Goal: Communication & Community: Ask a question

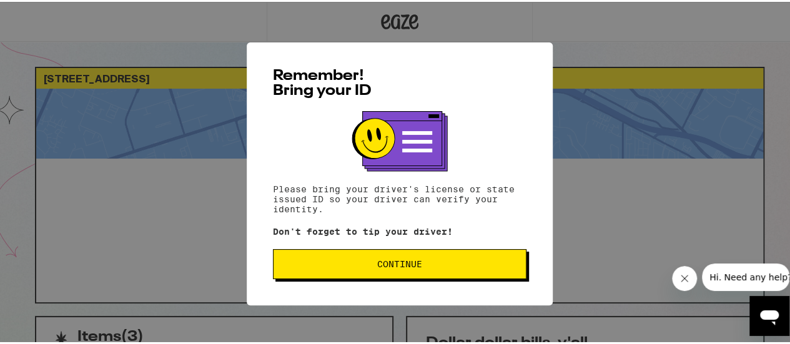
click at [337, 267] on span "Continue" at bounding box center [400, 262] width 232 height 9
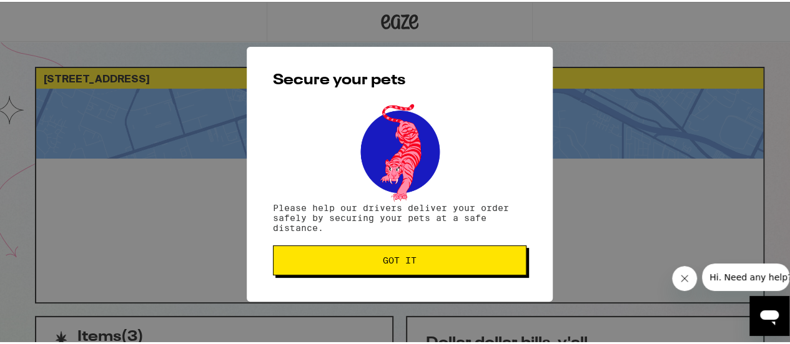
drag, startPoint x: 337, startPoint y: 269, endPoint x: 324, endPoint y: 262, distance: 15.1
click at [324, 262] on span "Got it" at bounding box center [400, 258] width 232 height 9
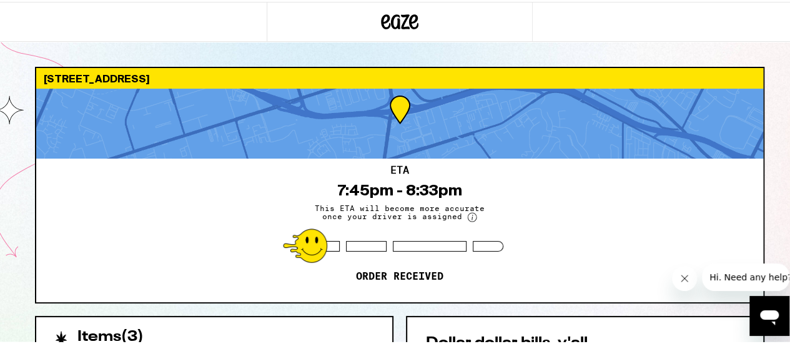
scroll to position [1, 0]
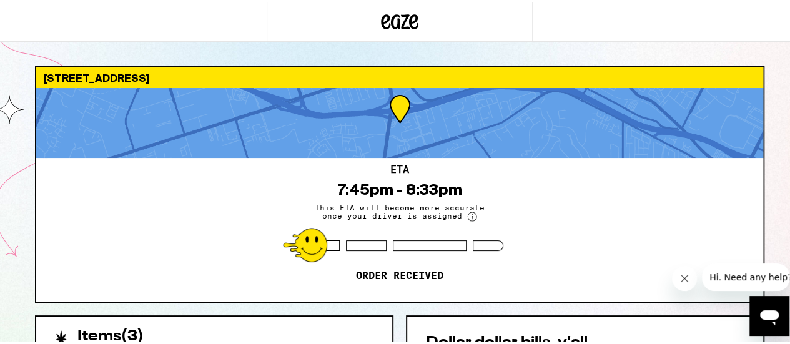
drag, startPoint x: 217, startPoint y: 72, endPoint x: 37, endPoint y: 59, distance: 180.4
click at [37, 59] on div "123 E Carmel St San Marcos 92078 ETA 7:45pm - 8:33pm This ETA will become more …" at bounding box center [400, 347] width 800 height 697
copy div "[STREET_ADDRESS]"
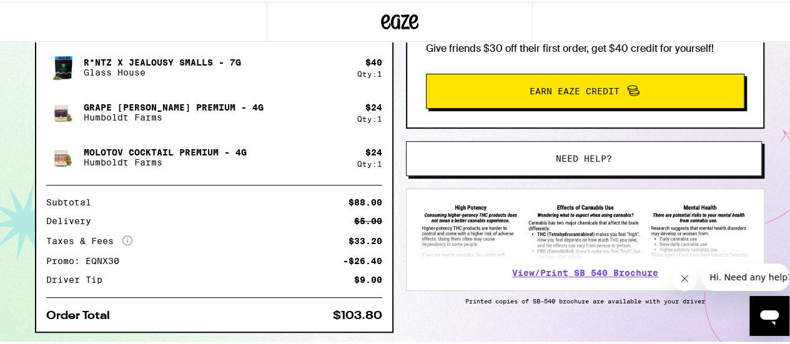
scroll to position [0, 0]
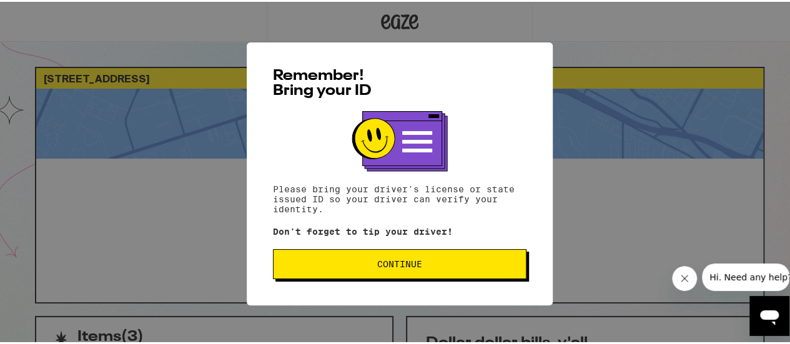
click at [335, 260] on button "Continue" at bounding box center [400, 262] width 254 height 30
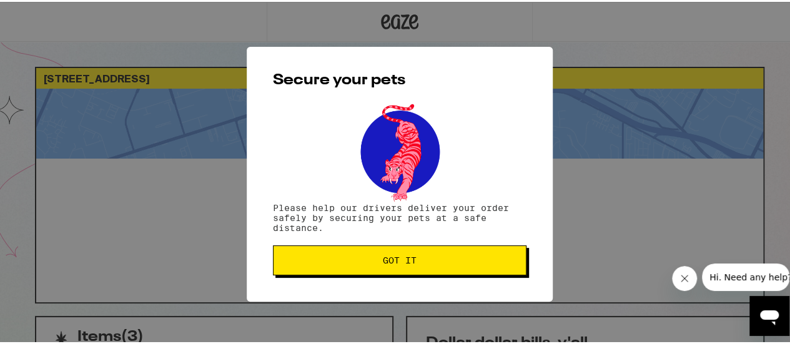
click at [335, 260] on span "Got it" at bounding box center [400, 258] width 232 height 9
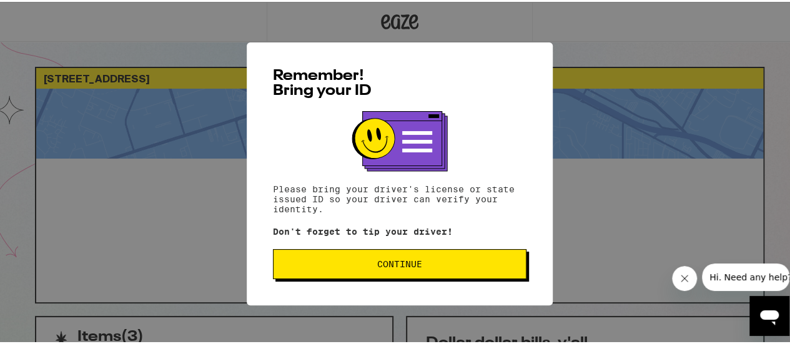
click at [400, 263] on span "Continue" at bounding box center [399, 262] width 45 height 9
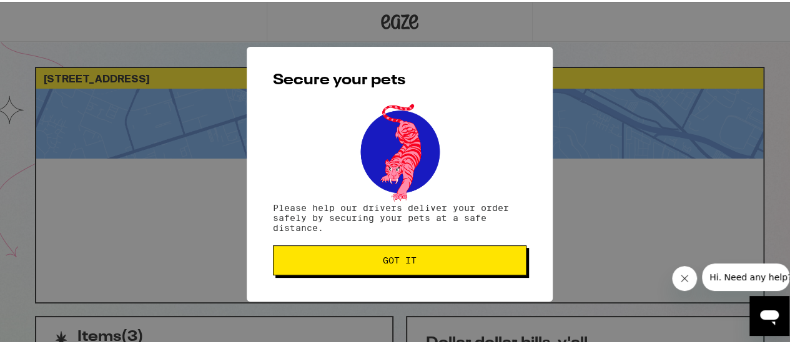
click at [400, 263] on span "Got it" at bounding box center [400, 258] width 34 height 9
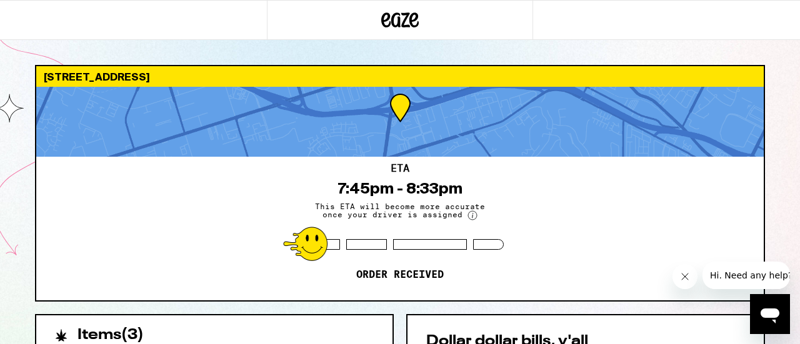
click at [772, 317] on icon "Open messaging window" at bounding box center [769, 316] width 19 height 15
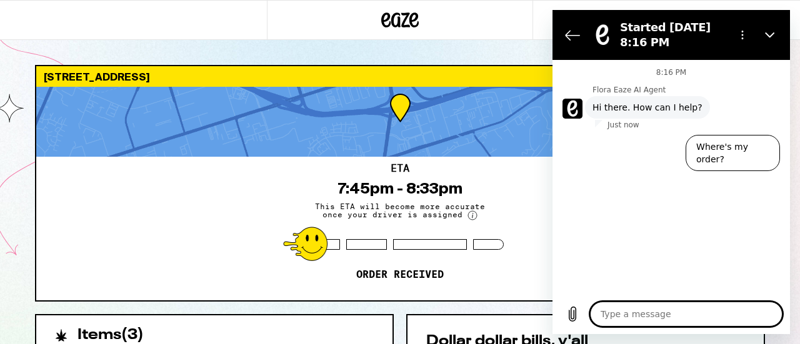
click at [627, 321] on textarea at bounding box center [686, 314] width 192 height 25
click at [741, 144] on button "Where's my order?" at bounding box center [732, 153] width 94 height 36
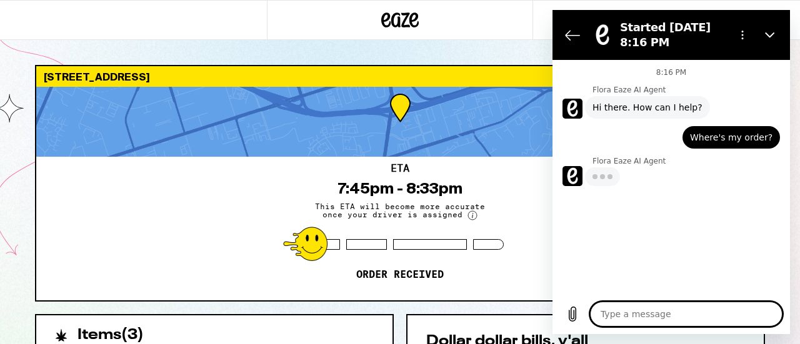
type textarea "x"
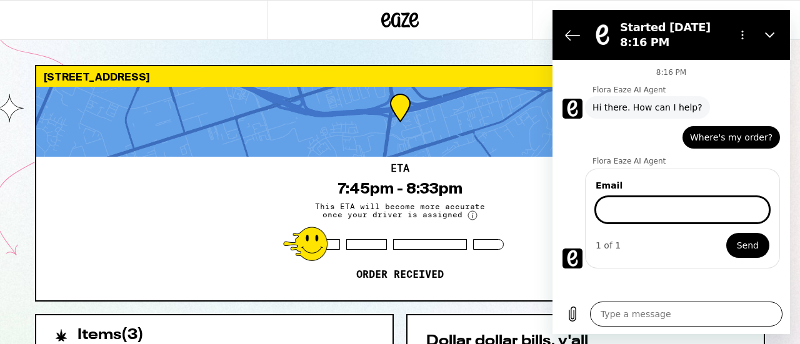
click at [614, 320] on textarea at bounding box center [686, 314] width 192 height 25
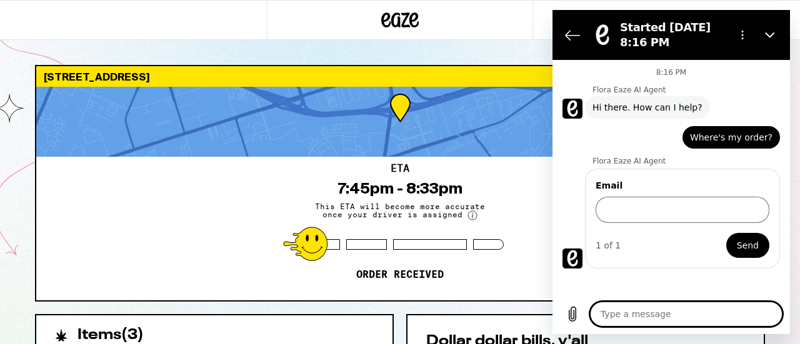
type textarea "i"
type textarea "x"
type textarea "if"
type textarea "x"
type textarea "if"
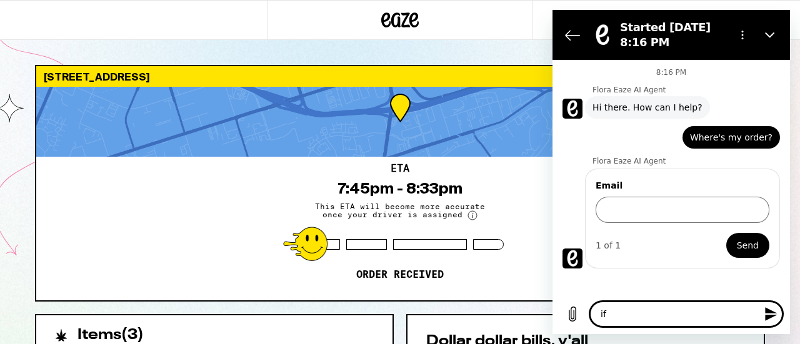
type textarea "x"
type textarea "if"
type textarea "x"
type textarea "i"
type textarea "x"
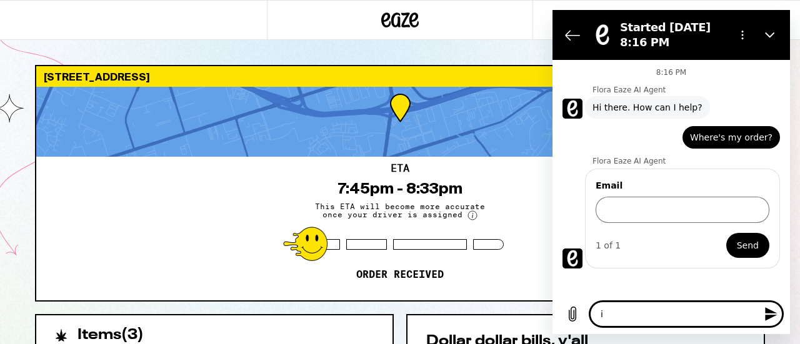
type textarea "x"
type textarea "i"
type textarea "x"
type textarea "is"
type textarea "x"
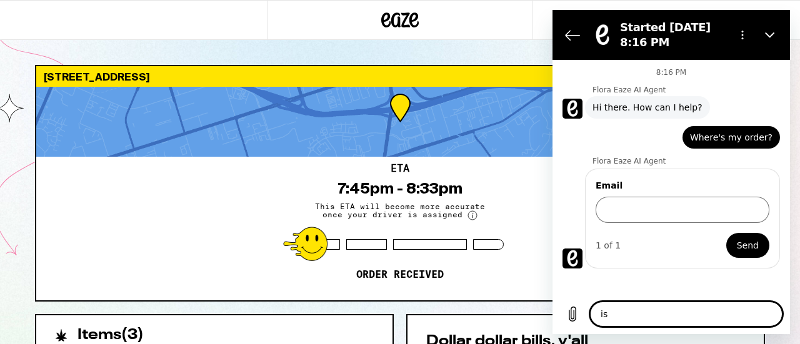
type textarea "is"
type textarea "x"
type textarea "is t"
type textarea "x"
type textarea "is th"
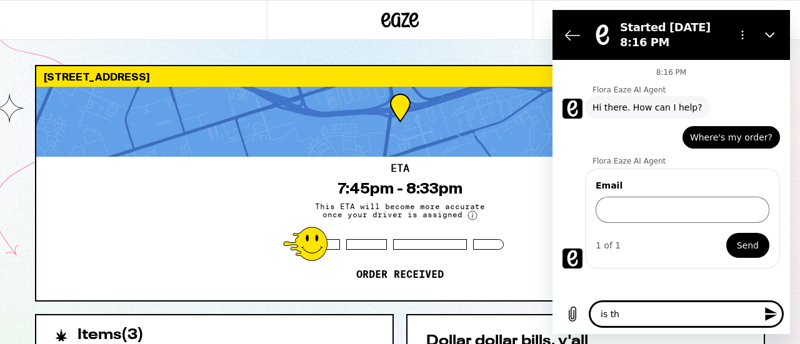
type textarea "x"
type textarea "is thi"
type textarea "x"
type textarea "is this"
type textarea "x"
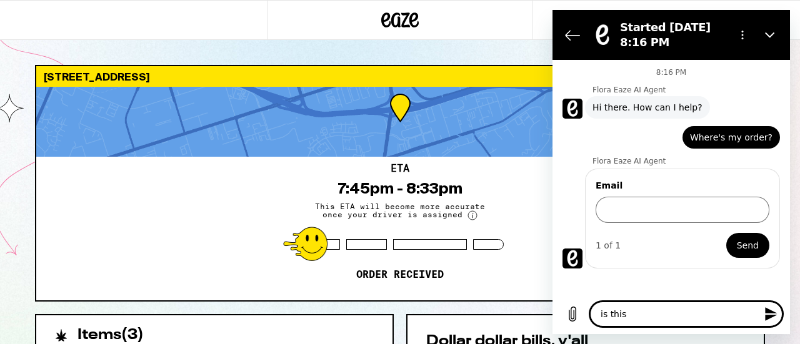
type textarea "is this"
type textarea "x"
type textarea "is this s"
type textarea "x"
type textarea "is this st"
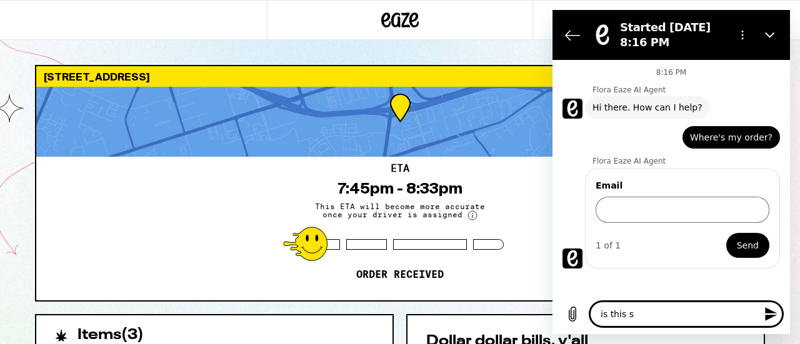
type textarea "x"
type textarea "is this sti"
type textarea "x"
type textarea "is this stil"
type textarea "x"
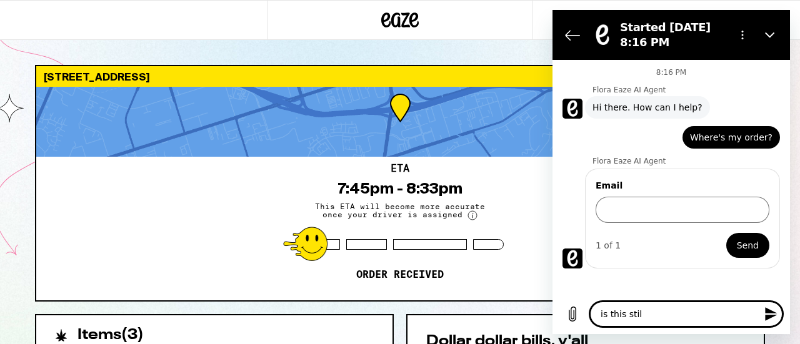
type textarea "is this still"
type textarea "x"
type textarea "is this still"
type textarea "x"
type textarea "is this still c"
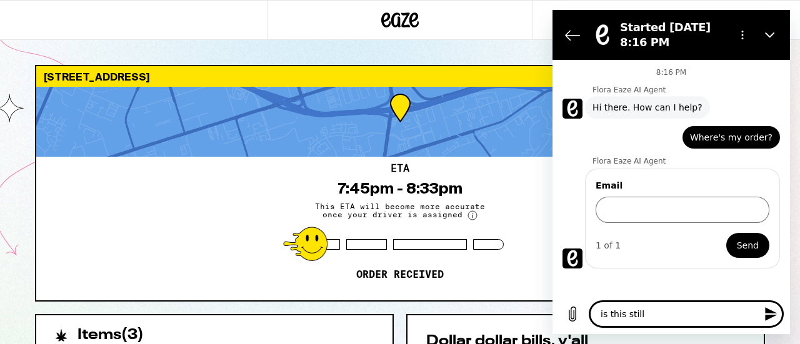
type textarea "x"
type textarea "is this still co"
type textarea "x"
type textarea "is this still com"
type textarea "x"
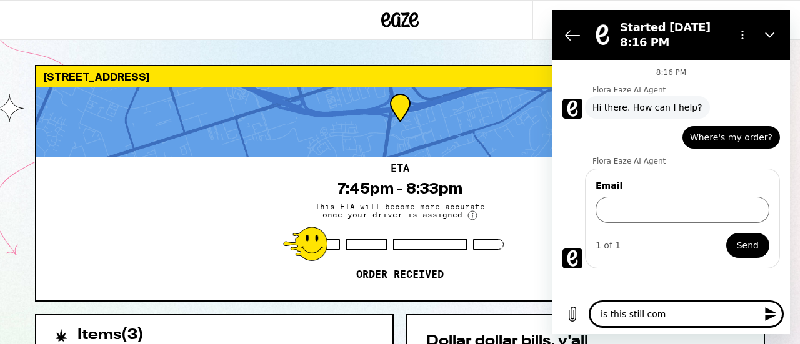
type textarea "is this still comi"
type textarea "x"
type textarea "is this still comi"
type textarea "x"
type textarea "is this still comi n"
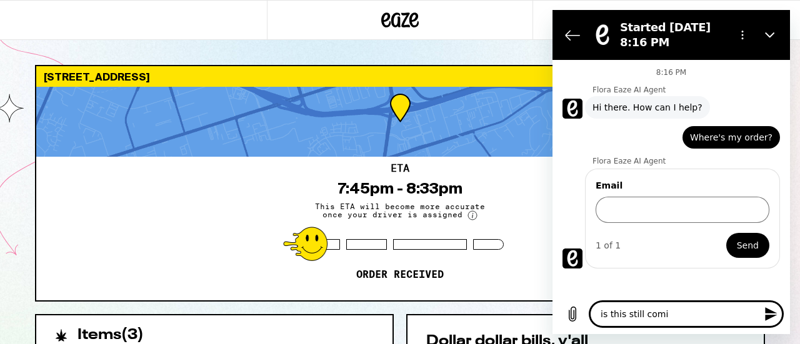
type textarea "x"
type textarea "is this still comi ng"
type textarea "x"
type textarea "is this still comi ng"
type textarea "x"
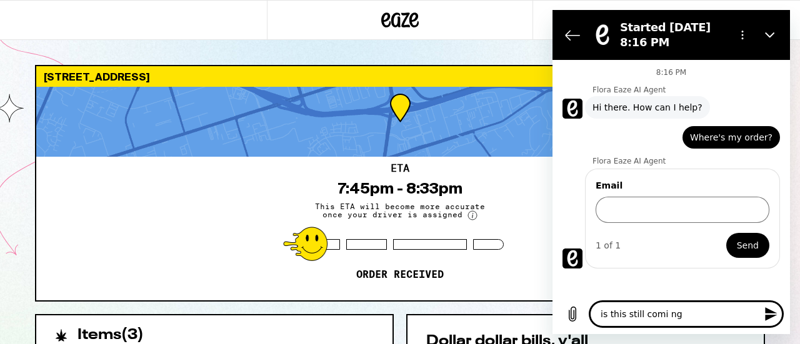
type textarea "is this still comi ng"
type textarea "x"
type textarea "is this still comi n"
type textarea "x"
type textarea "is this still comi"
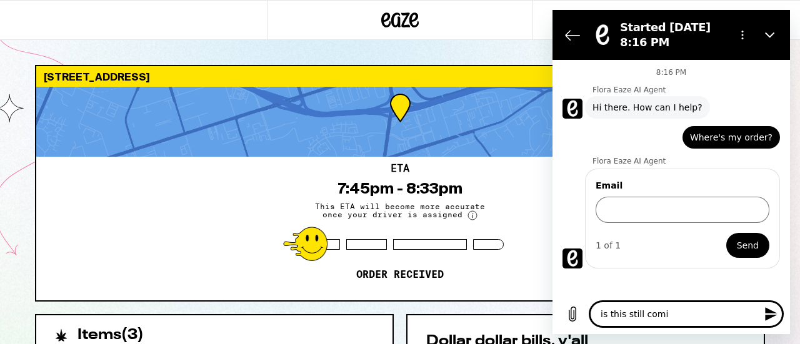
type textarea "x"
type textarea "is this still comi"
type textarea "x"
type textarea "is this still comin"
type textarea "x"
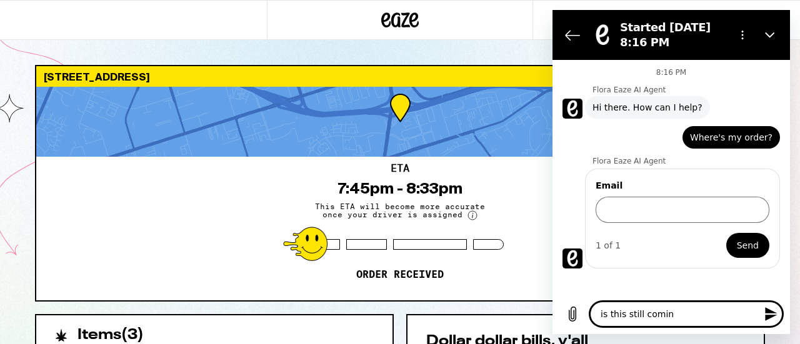
type textarea "is this still coming"
type textarea "x"
type textarea "is this still coming"
type textarea "x"
type textarea "is this still coming"
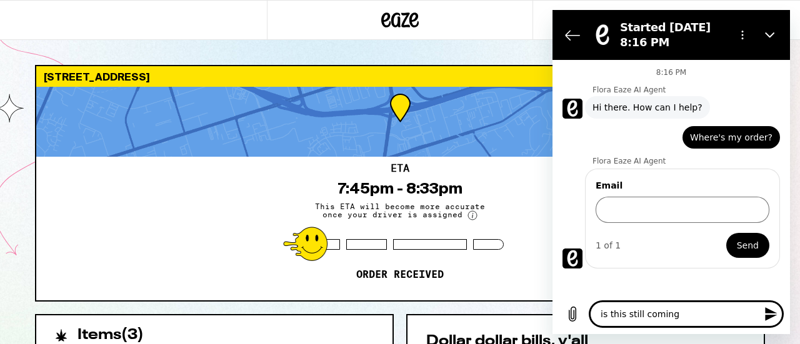
type textarea "x"
type textarea "is this still coming?"
type textarea "x"
type textarea "is this still coming?"
type textarea "x"
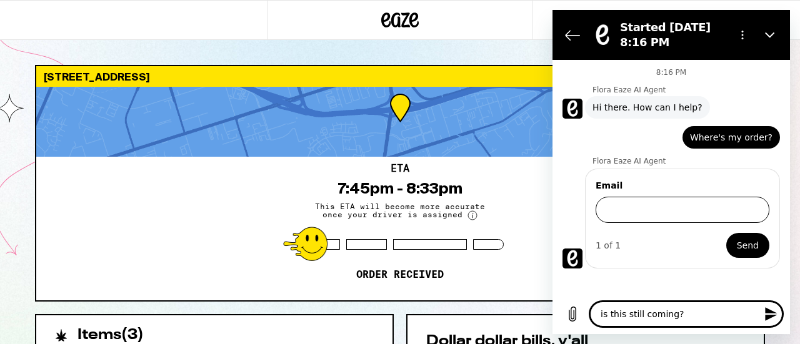
type textarea "is this still coming?"
click at [643, 211] on input "Email" at bounding box center [682, 210] width 174 height 26
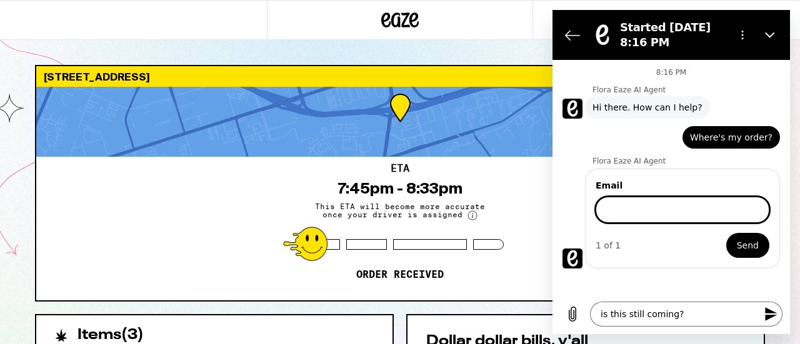
click at [637, 211] on input "Email" at bounding box center [682, 210] width 174 height 26
click at [602, 246] on div "1 of 1" at bounding box center [607, 245] width 25 height 12
click at [745, 238] on span "Send" at bounding box center [748, 245] width 22 height 15
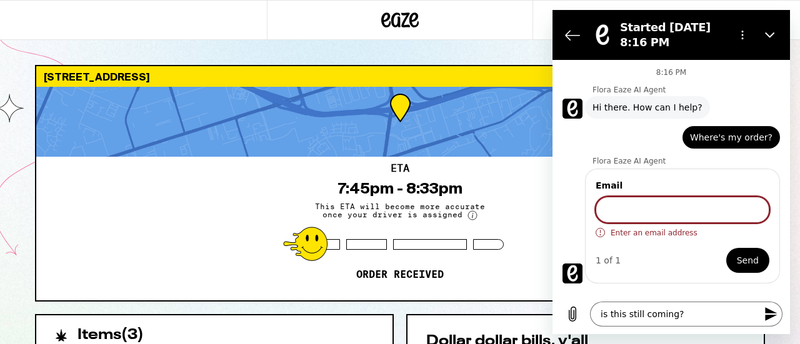
click at [677, 214] on input "Email" at bounding box center [682, 210] width 174 height 26
type input "bradleyjay1970@gmail.com"
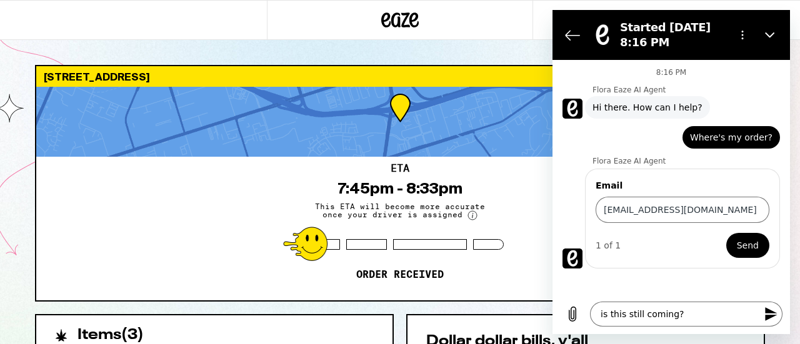
click at [751, 246] on span "Send" at bounding box center [748, 245] width 22 height 15
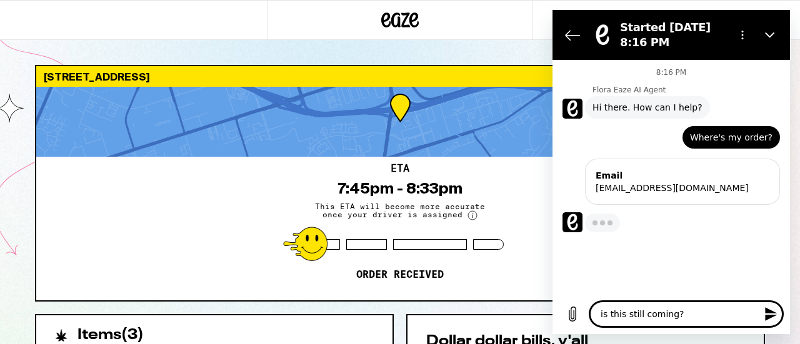
type textarea "x"
type textarea "is this still coming?"
type textarea "x"
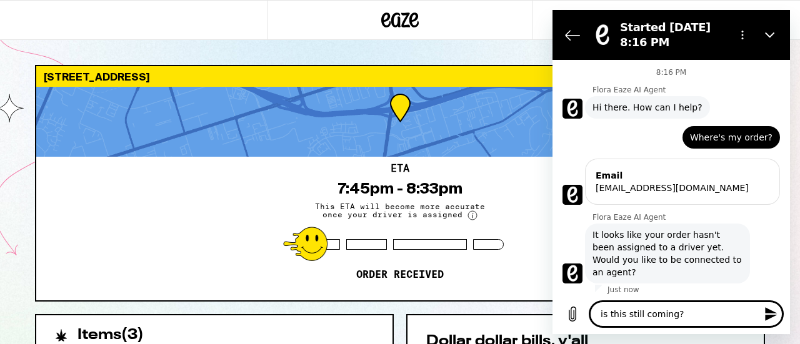
scroll to position [19, 0]
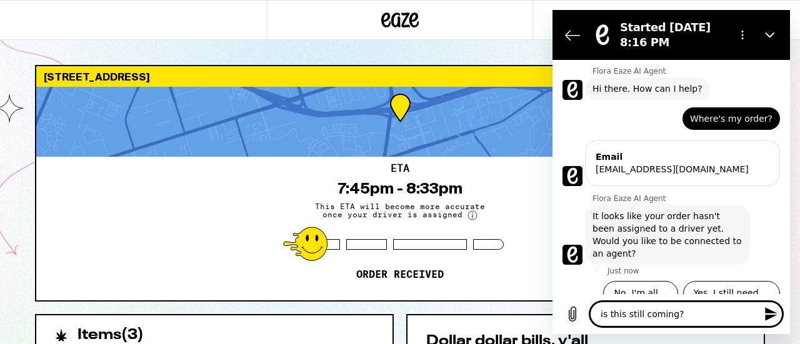
drag, startPoint x: 708, startPoint y: 309, endPoint x: 556, endPoint y: 324, distance: 153.2
click at [556, 324] on div "Type a message is this still coming? x" at bounding box center [670, 314] width 237 height 40
type textarea "x"
type textarea "I"
type textarea "x"
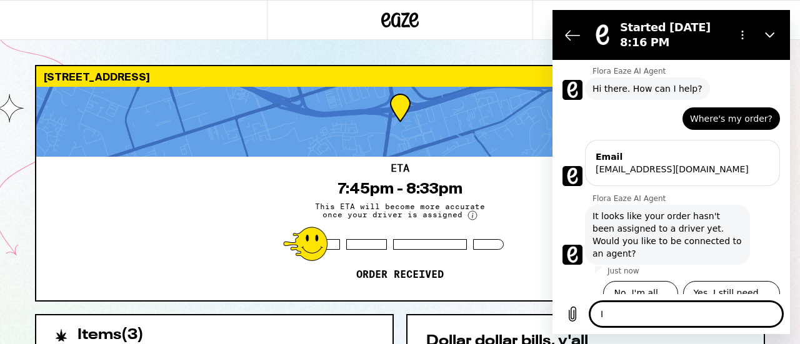
type textarea "It"
type textarea "x"
type textarea "It"
type textarea "x"
type textarea "It i"
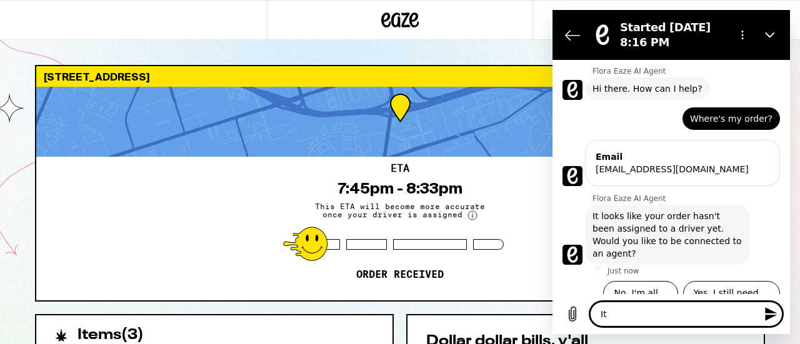
type textarea "x"
type textarea "It is"
type textarea "x"
type textarea "It is"
type textarea "x"
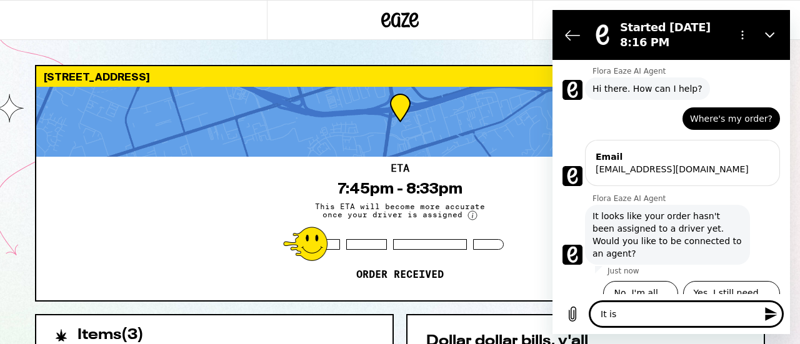
type textarea "It is"
type textarea "x"
type textarea "It i"
type textarea "x"
type textarea "It"
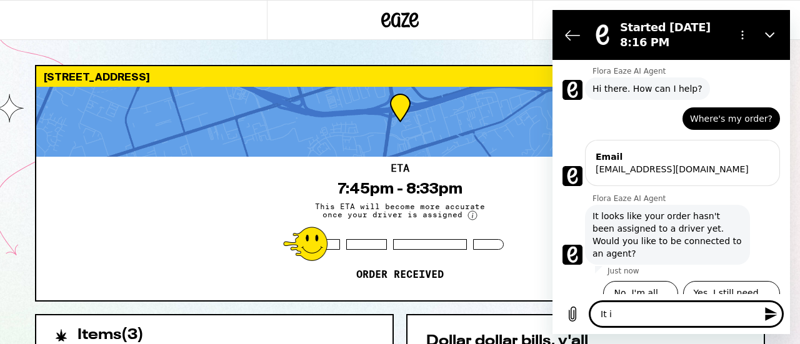
type textarea "x"
type textarea "It h"
type textarea "x"
type textarea "It ha"
type textarea "x"
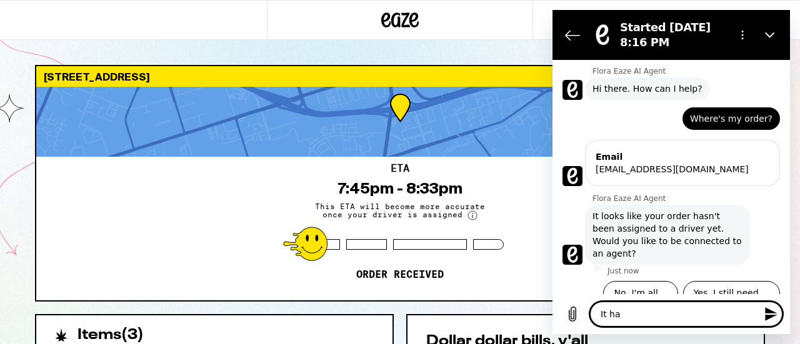
type textarea "It has"
type textarea "x"
type textarea "It hasn"
type textarea "x"
type textarea "It hasnt"
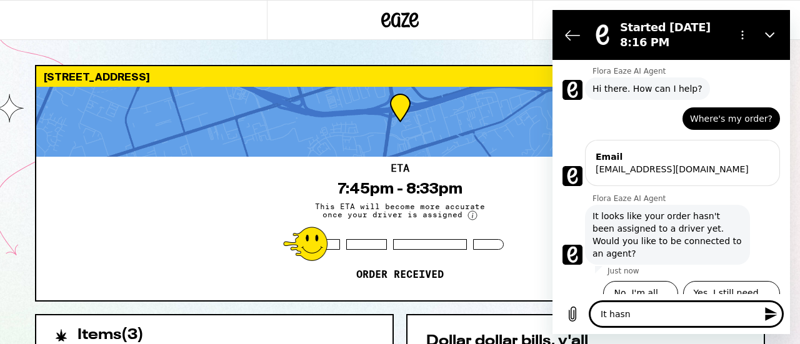
type textarea "x"
type textarea "It hasnt"
type textarea "x"
type textarea "It hasnt b"
type textarea "x"
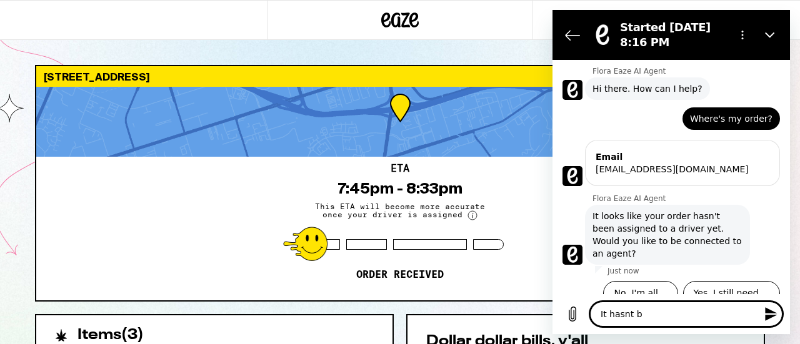
type textarea "It hasnt be"
type textarea "x"
type textarea "It hasnt bee"
type textarea "x"
type textarea "It hasnt been"
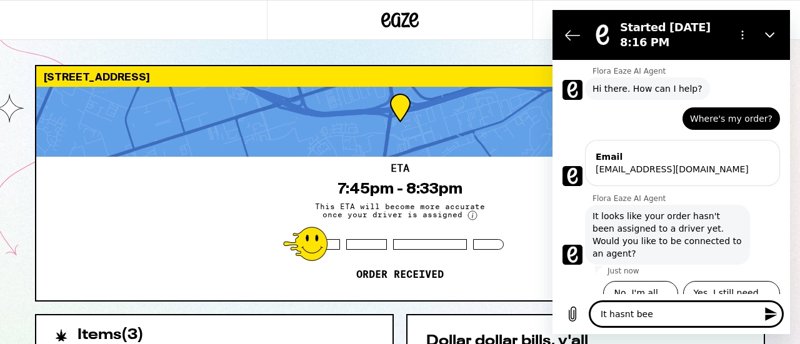
type textarea "x"
type textarea "It hasnt been"
type textarea "x"
type textarea "It hasnt been c"
type textarea "x"
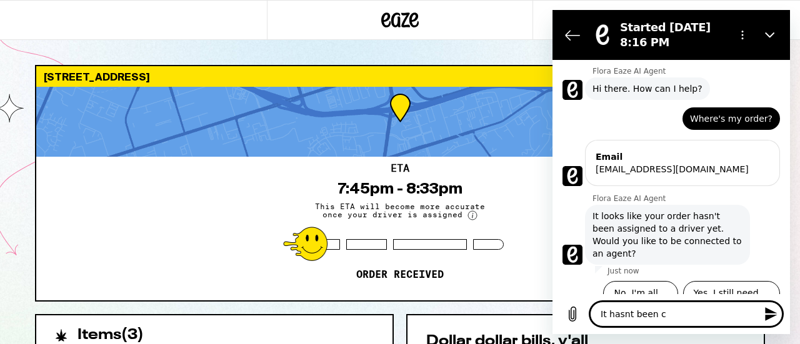
type textarea "It hasnt been ca"
type textarea "x"
type textarea "It hasnt been can"
type textarea "x"
type textarea "It hasnt been canc"
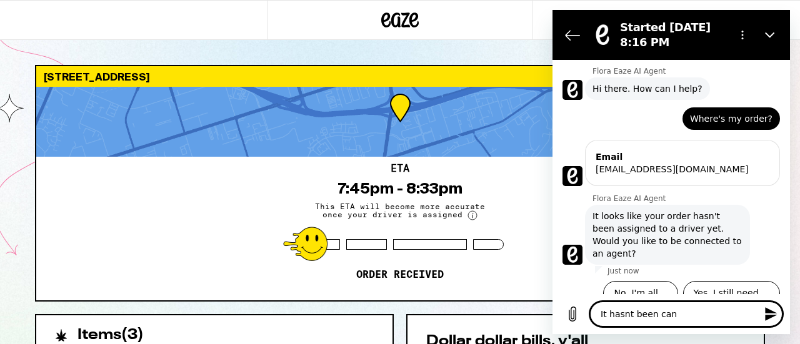
type textarea "x"
type textarea "It hasnt been cance"
type textarea "x"
type textarea "It hasnt been cancel"
type textarea "x"
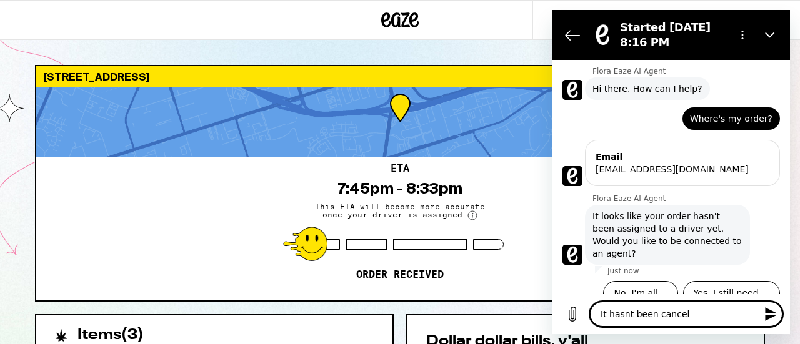
type textarea "It hasnt been cancele"
type textarea "x"
type textarea "It hasnt been canceled"
type textarea "x"
type textarea "It hasnt been canceled"
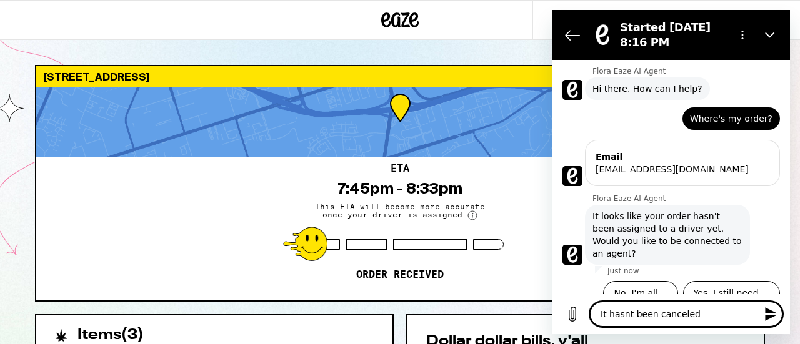
type textarea "x"
type textarea "It hasnt been canceled ?"
type textarea "x"
type textarea "It hasnt been canceled ?."
type textarea "x"
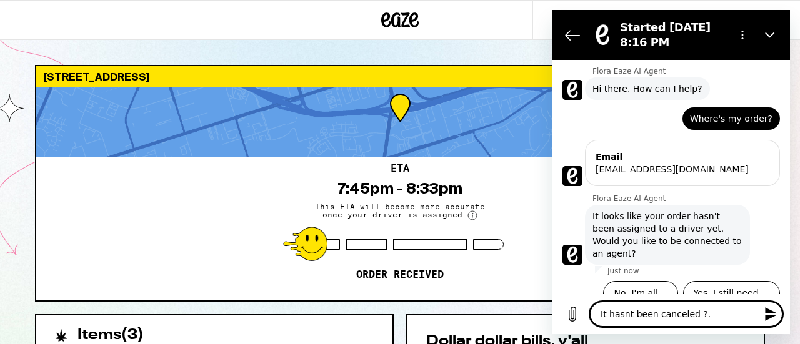
type textarea "It hasnt been canceled ?.."
type textarea "x"
type textarea "It hasnt been canceled ?..."
type textarea "x"
type textarea "It hasnt been canceled ?...s"
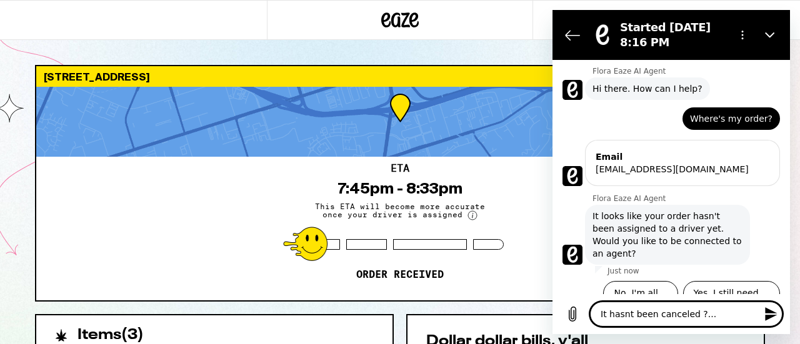
type textarea "x"
type textarea "It hasnt been canceled ?...st"
type textarea "x"
type textarea "It hasnt been canceled ?...sti"
type textarea "x"
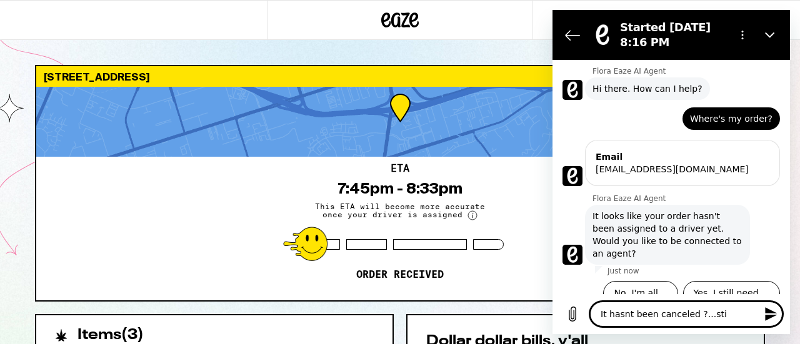
type textarea "It hasnt been canceled ?...stil"
type textarea "x"
type textarea "It hasnt been canceled ?...still"
type textarea "x"
type textarea "It hasnt been canceled ?...still"
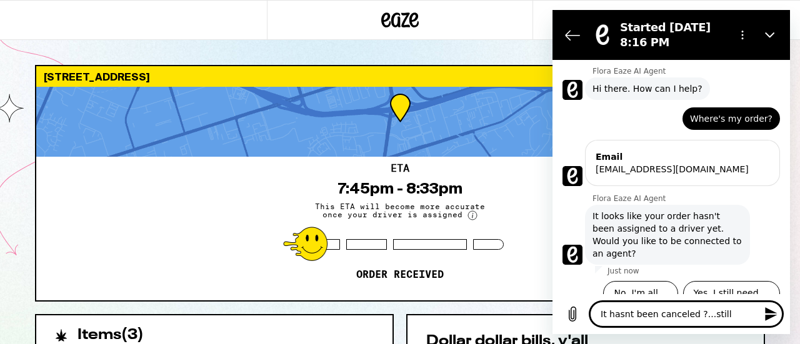
type textarea "x"
type textarea "It hasnt been canceled ?...still p"
type textarea "x"
type textarea "It hasnt been canceled ?...still pe"
type textarea "x"
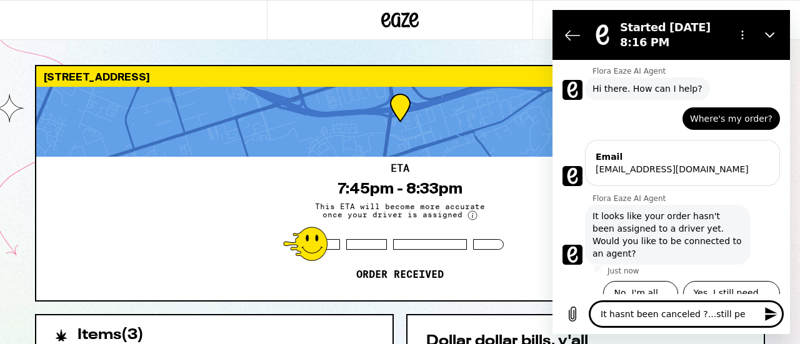
type textarea "It hasnt been canceled ?...still pen"
type textarea "x"
type textarea "It hasnt been canceled ?...still pend"
type textarea "x"
type textarea "It hasnt been canceled ?...still pendi"
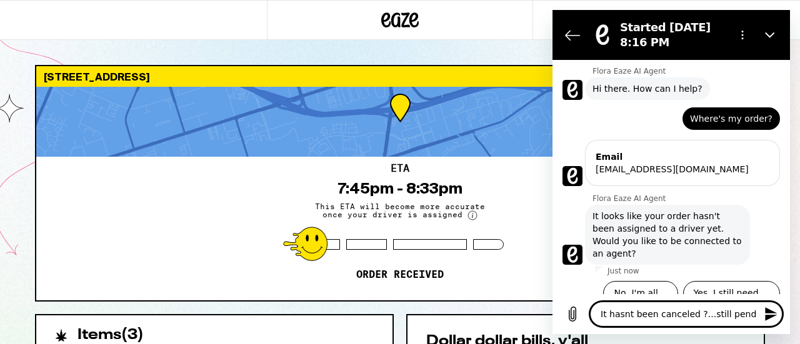
type textarea "x"
type textarea "It hasnt been canceled ?...still pendin"
type textarea "x"
type textarea "It hasnt been canceled ?...still pending"
type textarea "x"
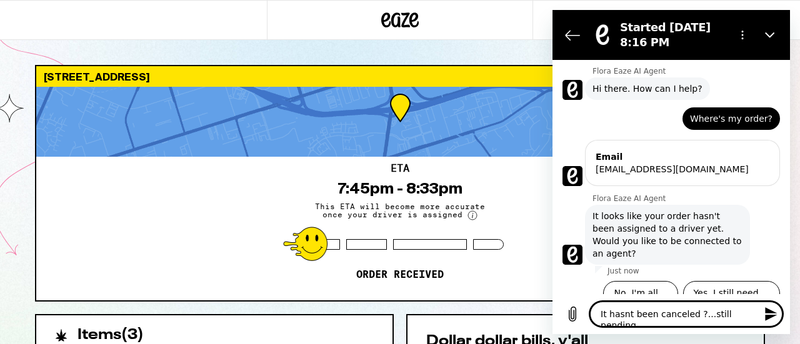
type textarea "It hasnt been canceled ?...still pending"
type textarea "x"
type textarea "It hasnt been canceled ?...still pending ?"
type textarea "x"
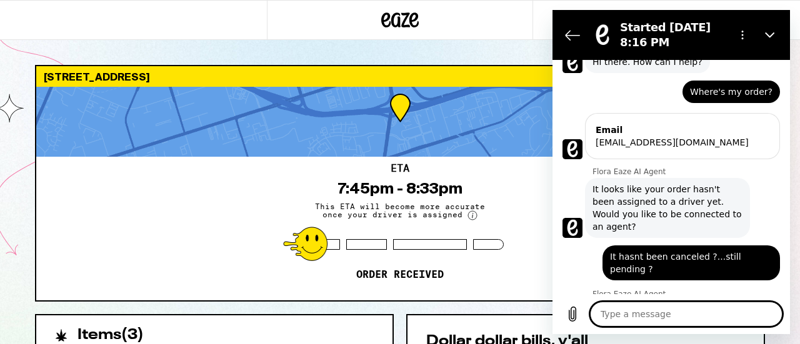
type textarea "x"
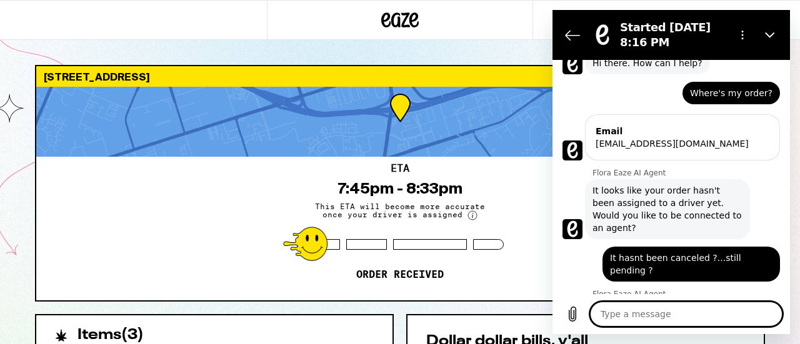
type textarea "t"
type textarea "x"
type textarea "th"
type textarea "x"
type textarea "the"
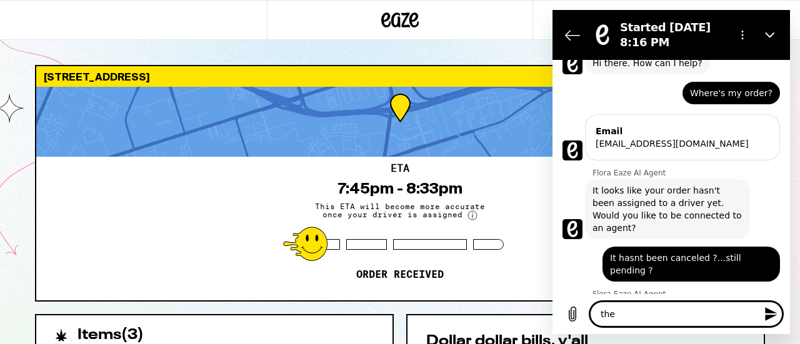
type textarea "x"
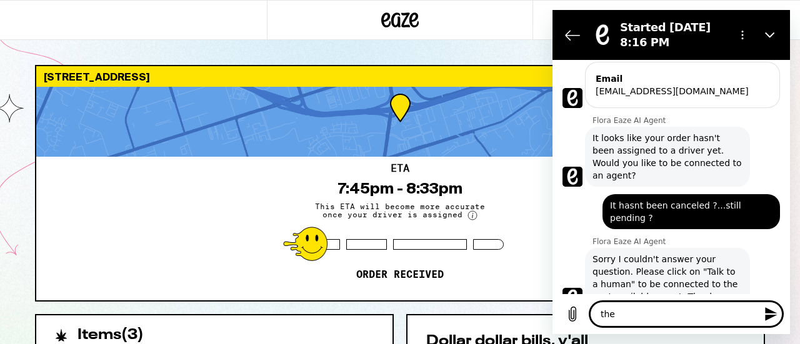
type textarea "they"
type textarea "x"
type textarea "they"
type textarea "x"
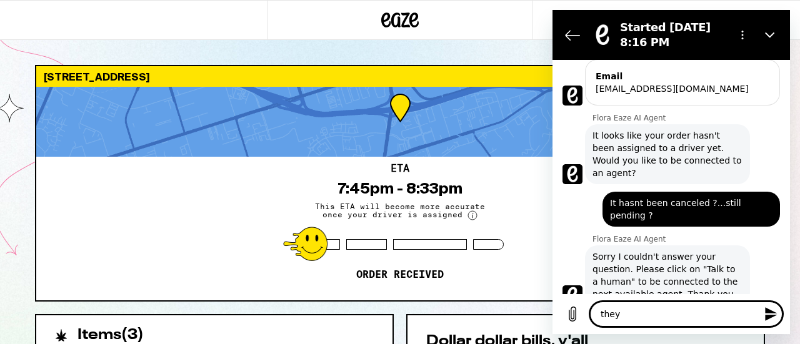
type textarea "they"
type textarea "x"
type textarea "they"
type textarea "x"
type textarea "they"
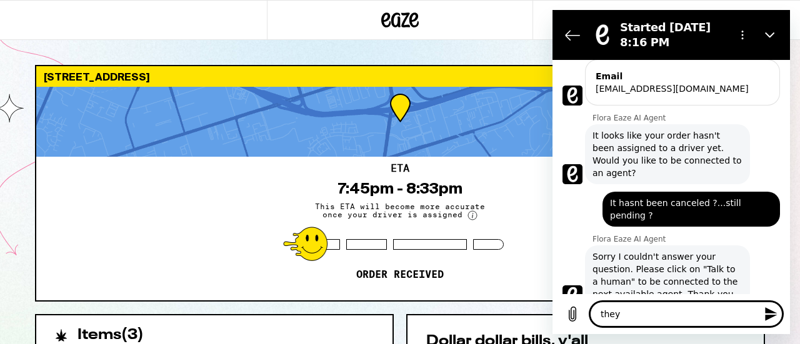
type textarea "x"
type textarea "the"
type textarea "x"
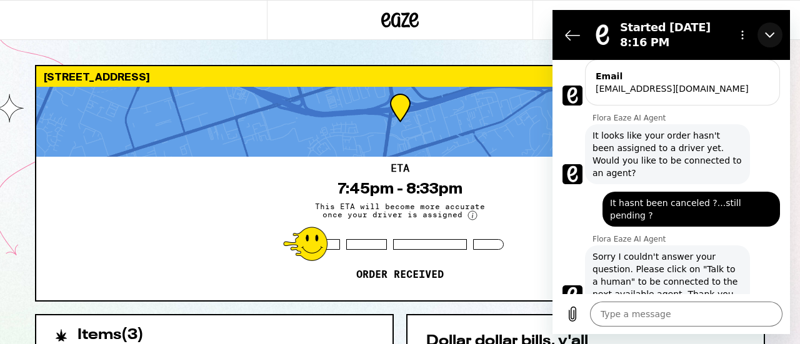
click at [772, 32] on icon "Close" at bounding box center [770, 35] width 10 height 10
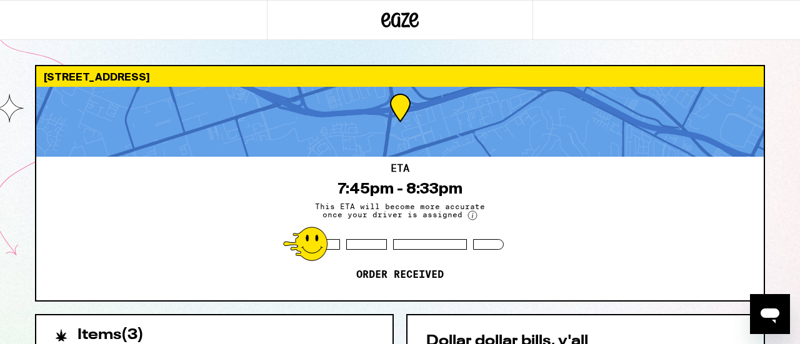
click at [772, 322] on icon "Open messaging window" at bounding box center [769, 314] width 22 height 22
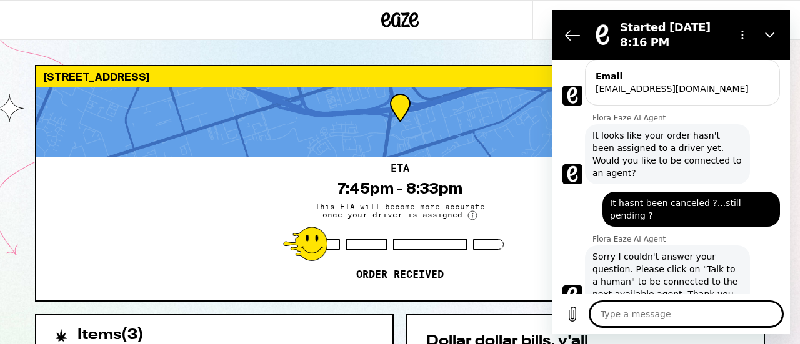
scroll to position [0, 0]
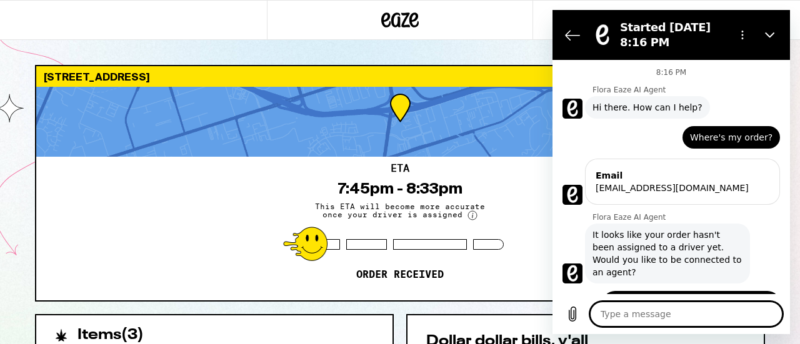
click at [612, 37] on figure at bounding box center [602, 34] width 25 height 25
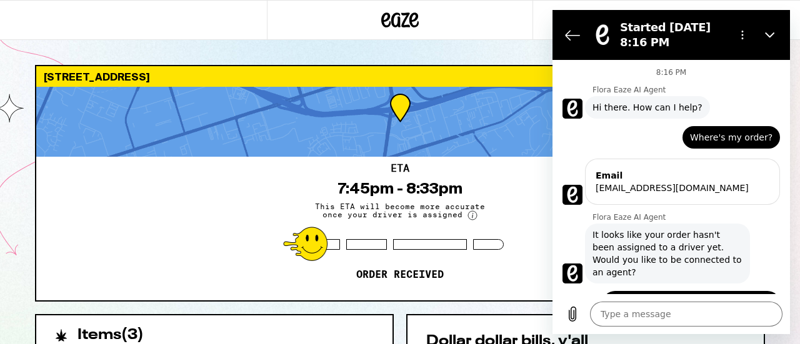
scroll to position [99, 0]
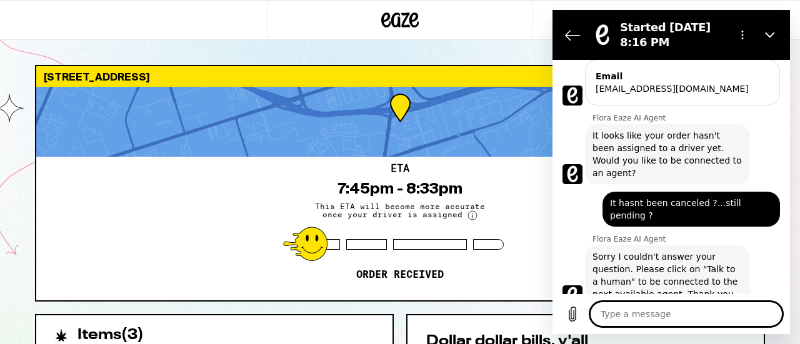
click at [638, 304] on textarea at bounding box center [686, 314] width 192 height 25
click at [642, 251] on span "Sorry I couldn't answer your question. Please click on "Talk to a human" to be …" at bounding box center [667, 276] width 150 height 50
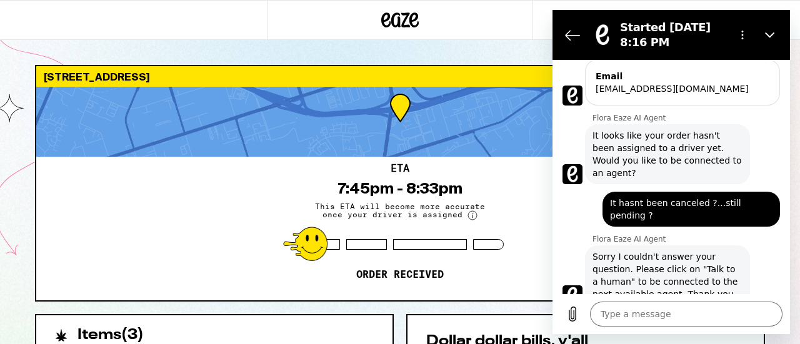
click at [577, 306] on div "Just now" at bounding box center [675, 311] width 227 height 11
click at [570, 312] on icon "Upload file" at bounding box center [572, 314] width 15 height 15
click at [738, 35] on icon "Options menu" at bounding box center [742, 35] width 10 height 10
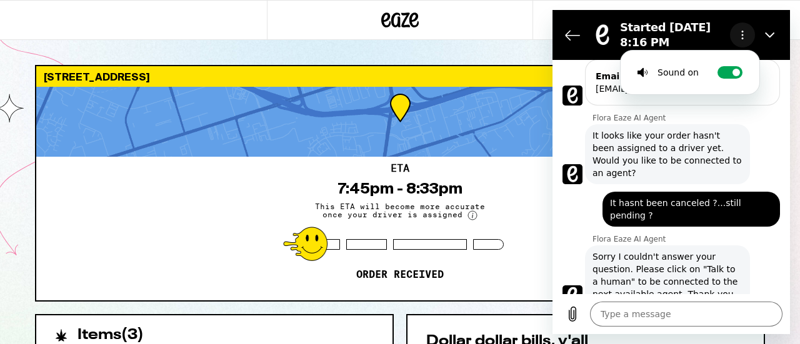
click at [739, 33] on icon "Options menu" at bounding box center [742, 35] width 10 height 10
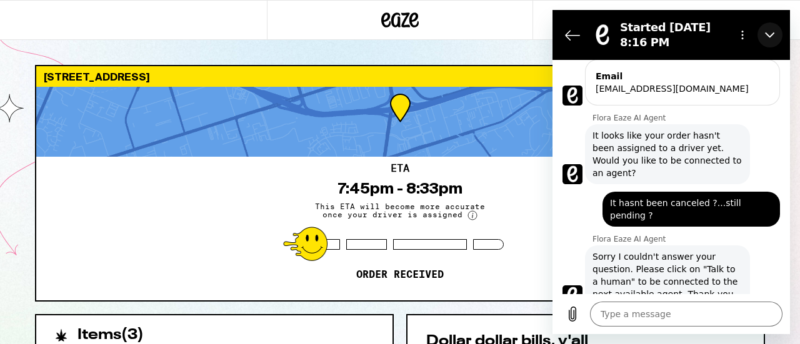
click at [768, 34] on icon "Close" at bounding box center [770, 35] width 10 height 10
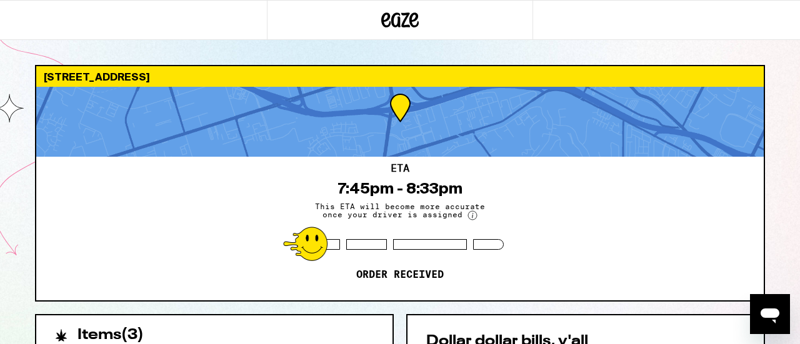
click at [773, 306] on icon "Open messaging window" at bounding box center [769, 314] width 22 height 22
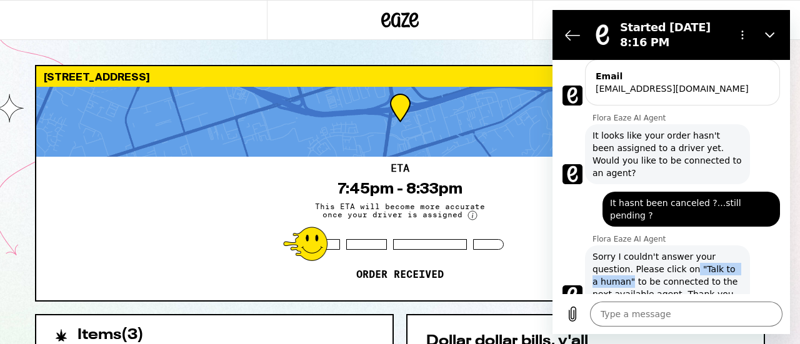
drag, startPoint x: 622, startPoint y: 257, endPoint x: 686, endPoint y: 244, distance: 65.7
click at [686, 251] on span "Sorry I couldn't answer your question. Please click on "Talk to a human" to be …" at bounding box center [667, 276] width 150 height 50
drag, startPoint x: 683, startPoint y: 243, endPoint x: 701, endPoint y: 241, distance: 17.7
click at [701, 251] on span "Sorry I couldn't answer your question. Please click on "Talk to a human" to be …" at bounding box center [667, 276] width 150 height 50
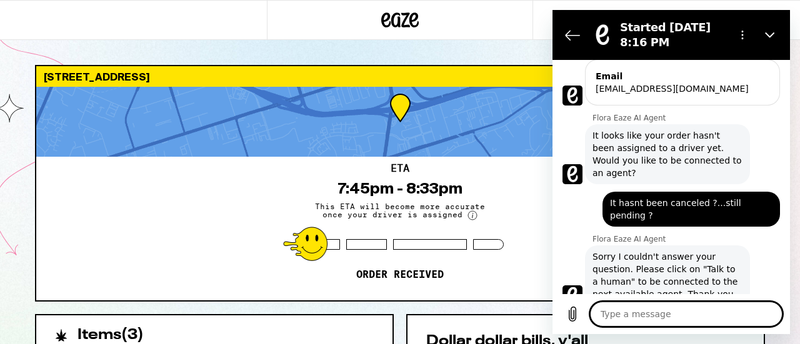
click at [629, 318] on textarea at bounding box center [686, 314] width 192 height 25
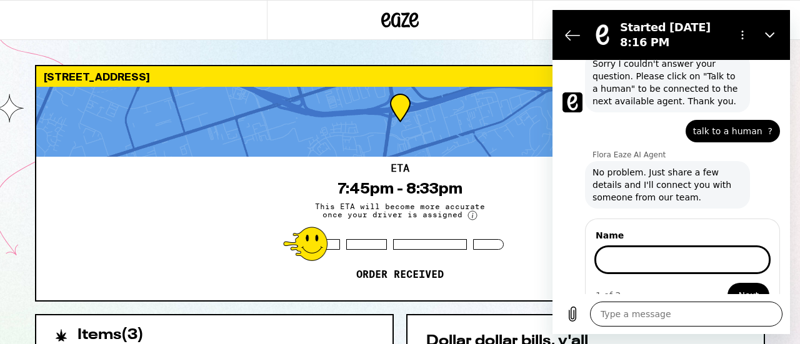
scroll to position [291, 0]
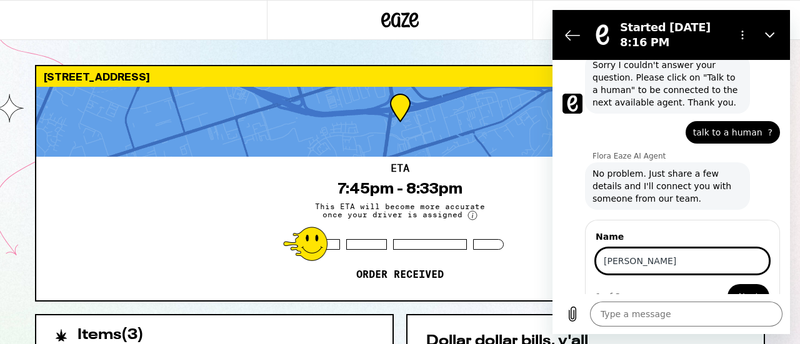
click at [727, 284] on button "Next" at bounding box center [748, 296] width 42 height 25
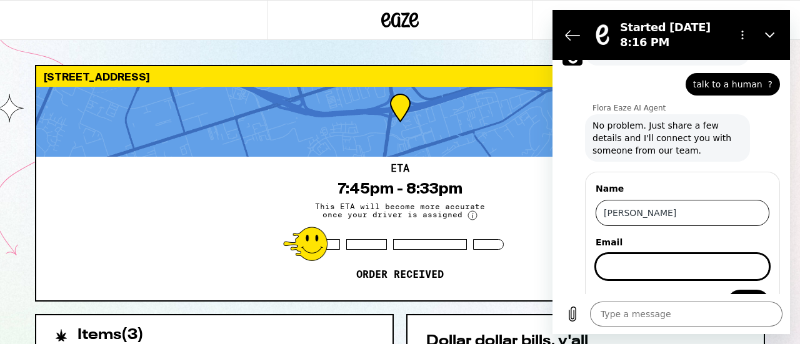
scroll to position [344, 0]
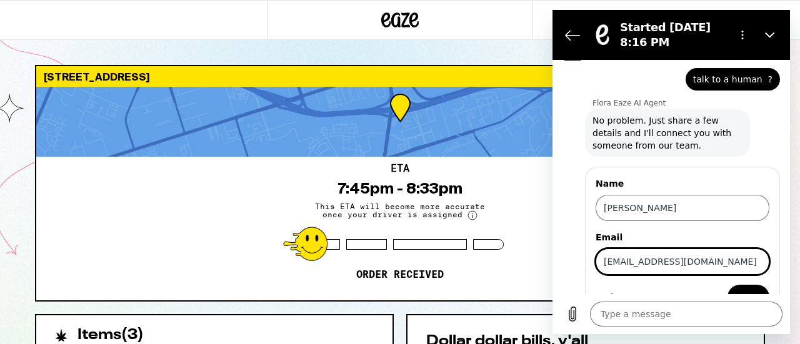
click at [738, 290] on span "Next" at bounding box center [748, 297] width 21 height 15
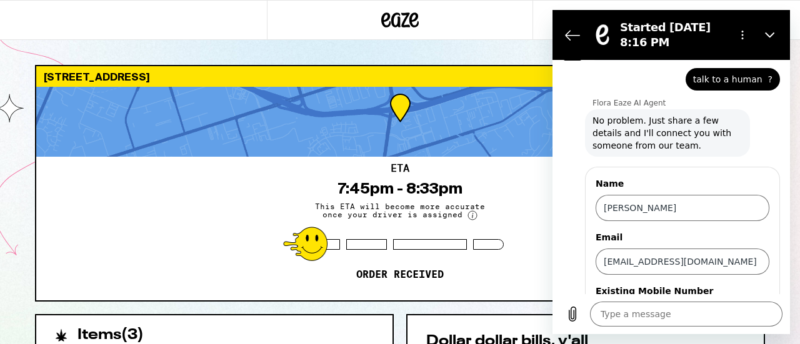
scroll to position [397, 0]
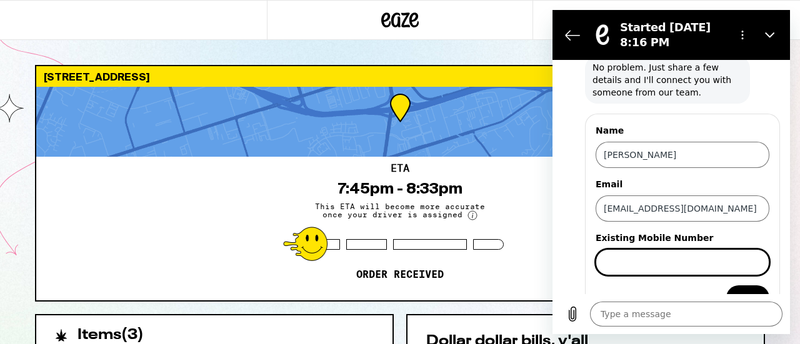
click at [619, 249] on input "Existing Mobile Number" at bounding box center [682, 262] width 174 height 26
click at [737, 291] on span "Send" at bounding box center [748, 298] width 22 height 15
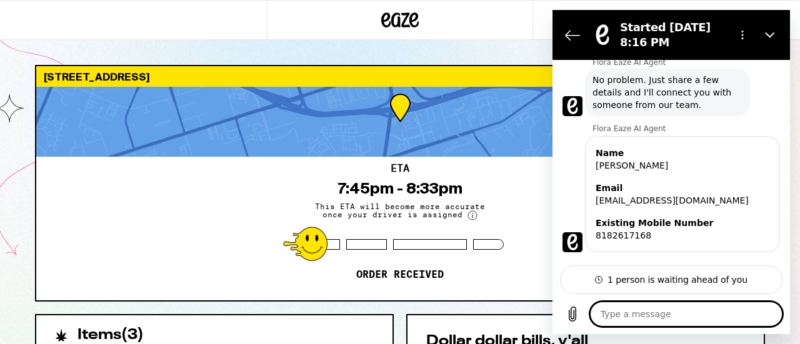
scroll to position [419, 0]
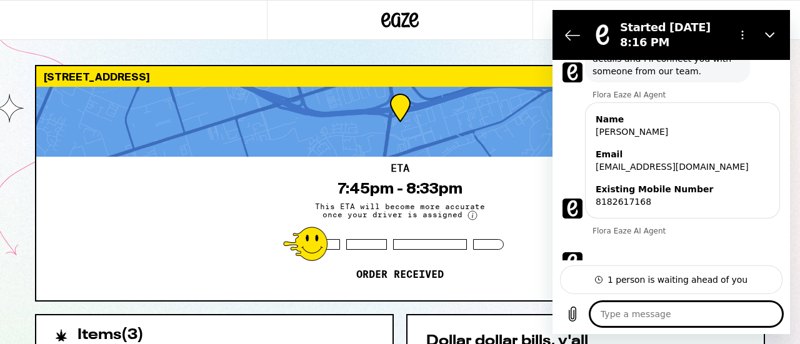
click at [637, 309] on textarea at bounding box center [686, 314] width 192 height 25
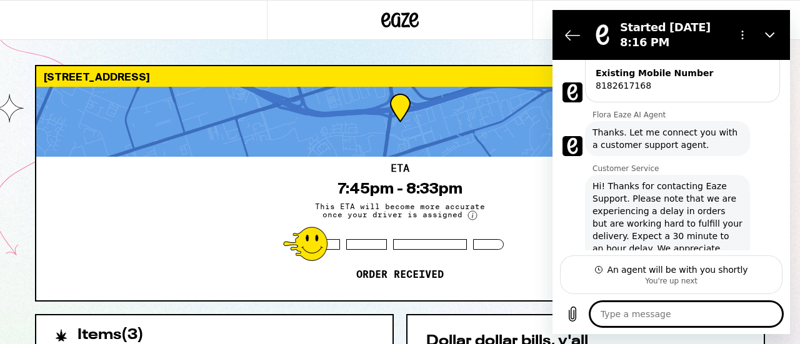
scroll to position [545, 0]
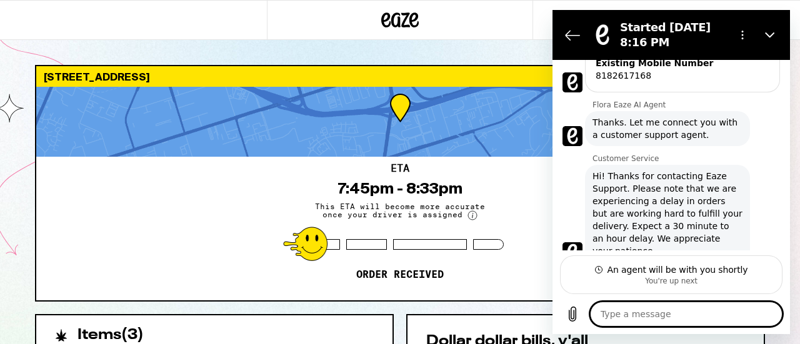
click at [637, 309] on textarea at bounding box center [686, 314] width 192 height 25
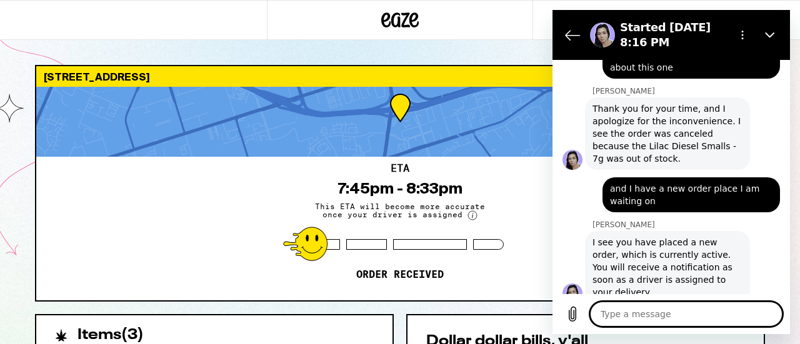
scroll to position [1000, 0]
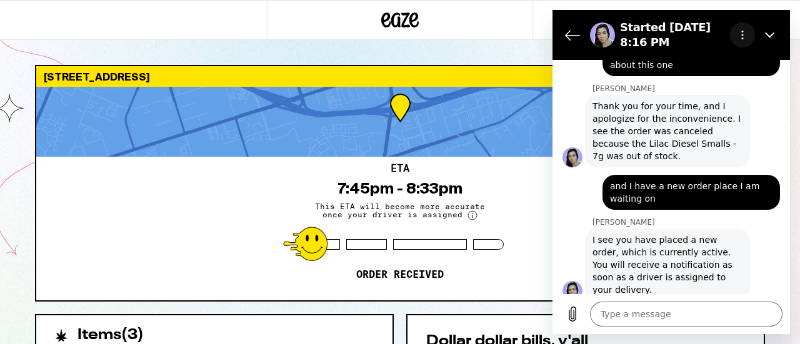
click at [745, 36] on icon "Options menu" at bounding box center [742, 35] width 10 height 10
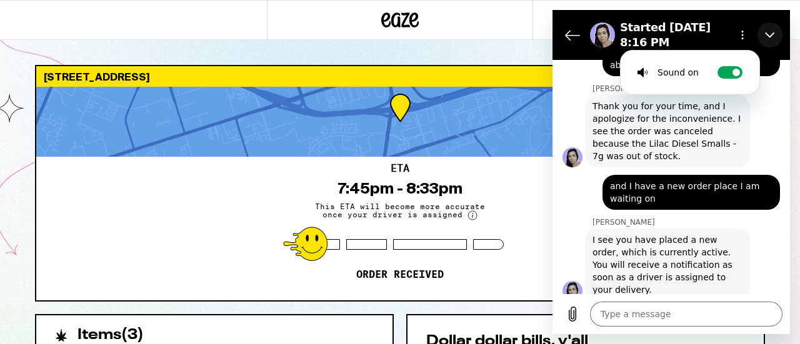
click at [771, 31] on icon "Close" at bounding box center [770, 35] width 10 height 10
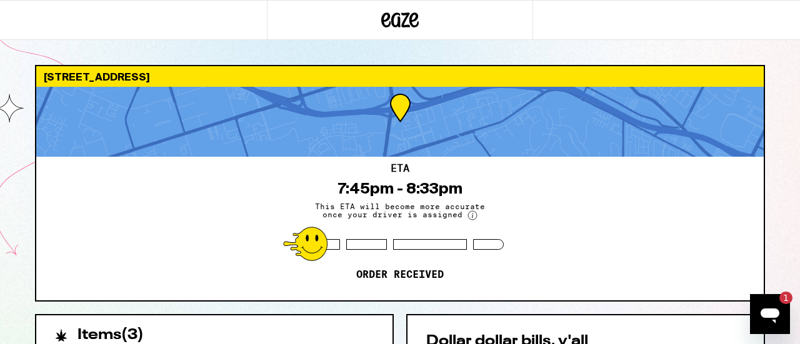
scroll to position [0, 0]
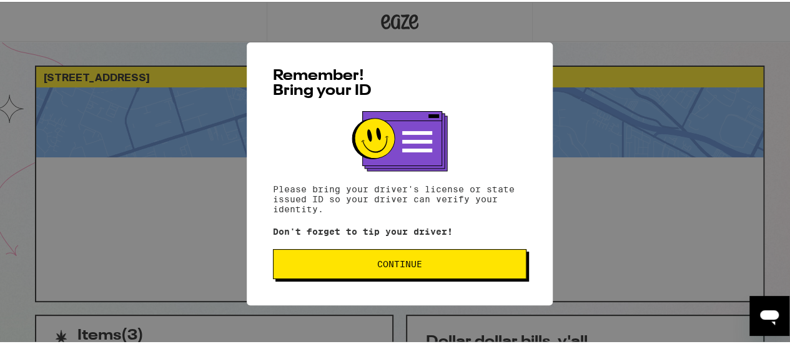
click at [219, 235] on div "Remember! Bring your ID Please bring your driver's license or state issued ID s…" at bounding box center [400, 172] width 800 height 344
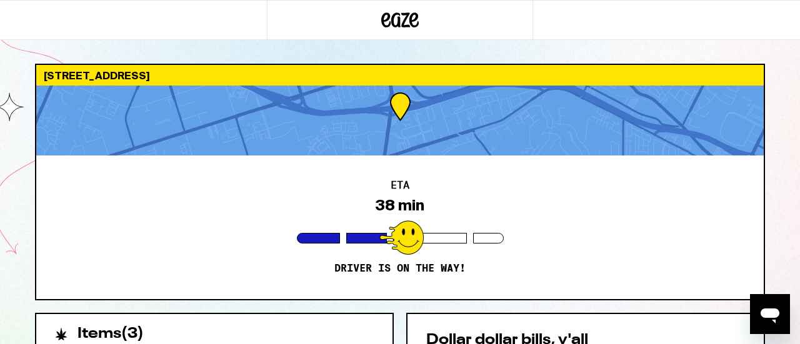
drag, startPoint x: 606, startPoint y: 191, endPoint x: 625, endPoint y: 194, distance: 19.1
click at [625, 194] on div "ETA 38 min Driver is on the way!" at bounding box center [399, 228] width 727 height 144
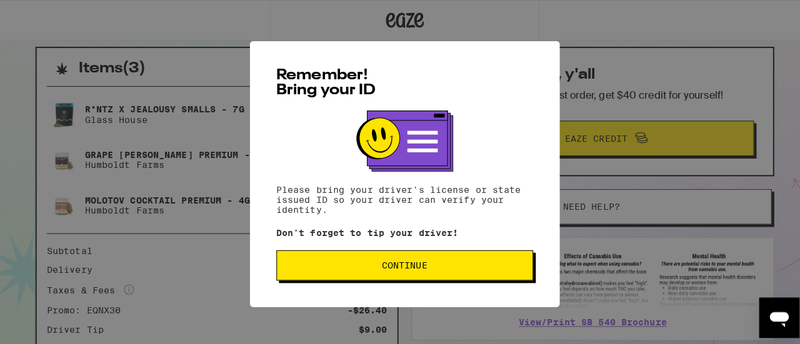
scroll to position [276, 0]
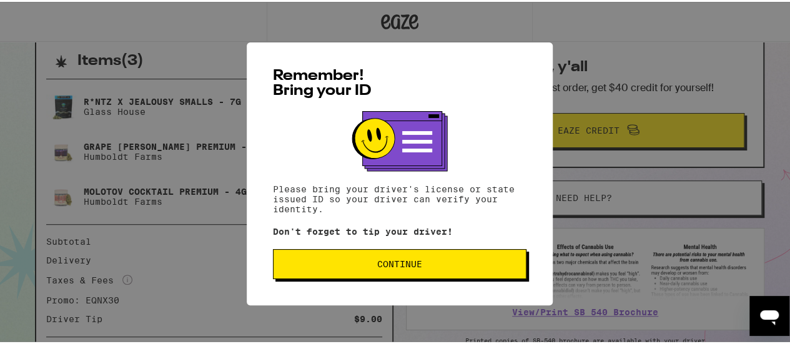
click at [401, 266] on span "Continue" at bounding box center [399, 262] width 45 height 9
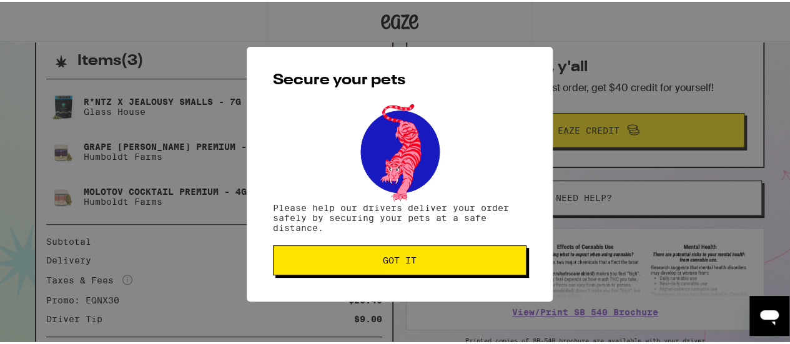
click at [401, 263] on span "Got it" at bounding box center [400, 258] width 34 height 9
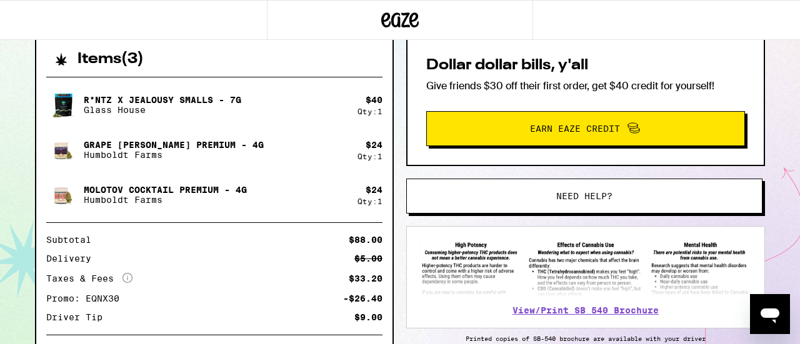
scroll to position [0, 0]
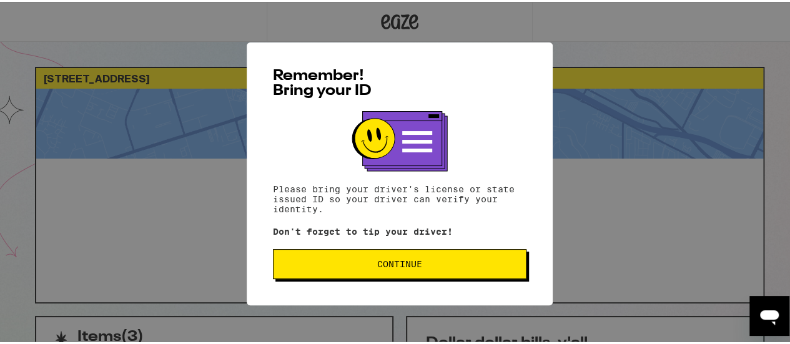
scroll to position [4, 0]
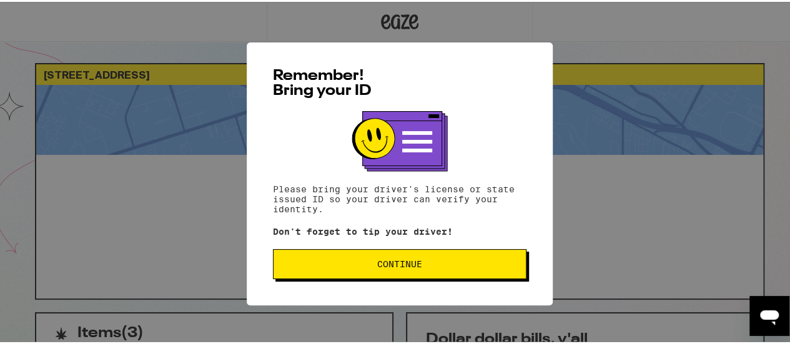
click at [353, 260] on button "Continue" at bounding box center [400, 262] width 254 height 30
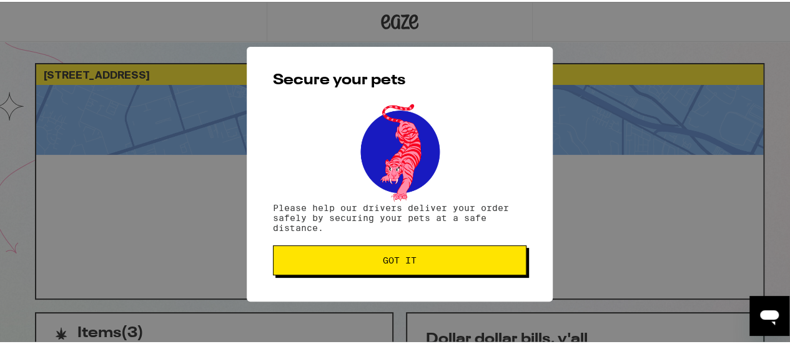
click at [383, 262] on span "Got it" at bounding box center [400, 258] width 34 height 9
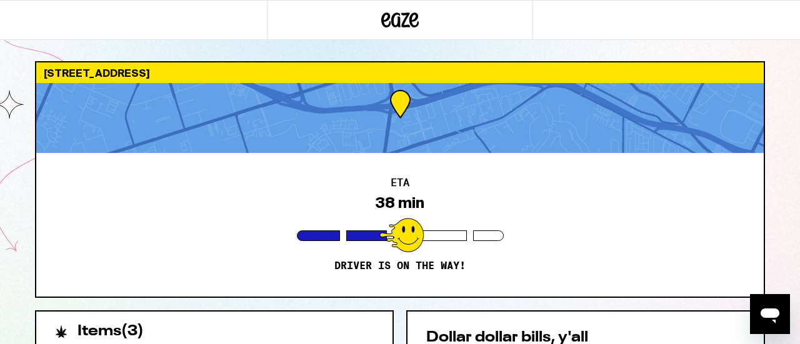
scroll to position [0, 0]
click at [763, 322] on icon "Open messaging window" at bounding box center [769, 314] width 22 height 22
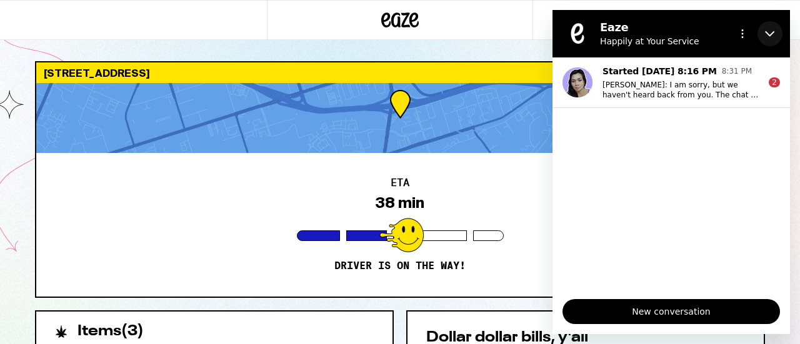
click at [773, 33] on icon "Close" at bounding box center [770, 34] width 10 height 10
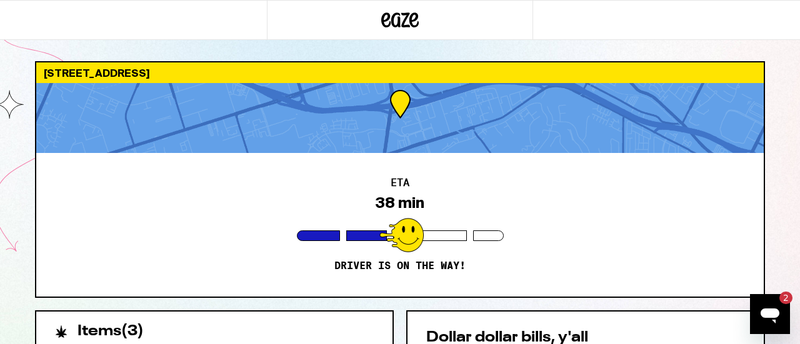
click at [763, 307] on icon "Open messaging window, 2 unread messages" at bounding box center [769, 314] width 22 height 22
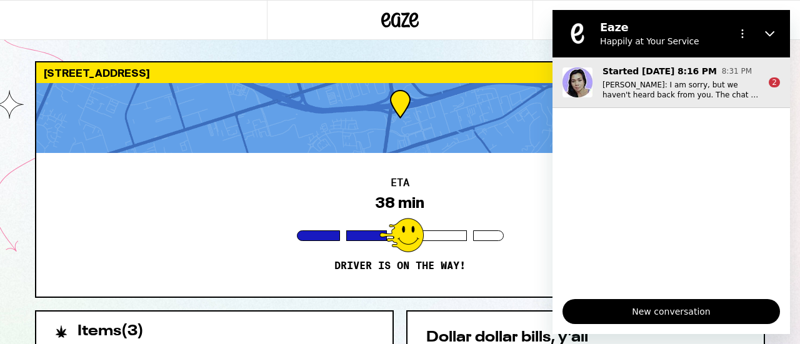
click at [773, 83] on div "2" at bounding box center [773, 82] width 11 height 10
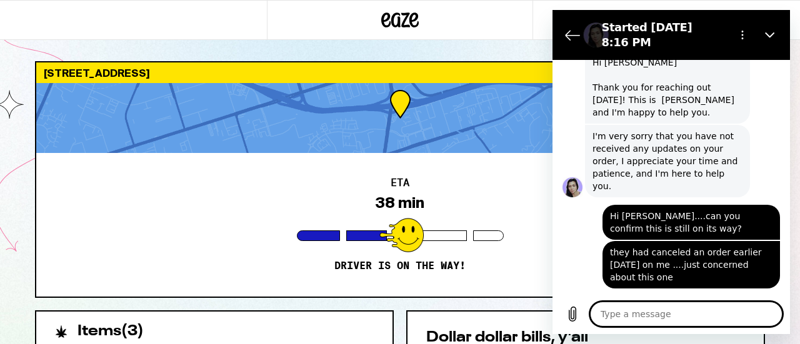
scroll to position [750, 0]
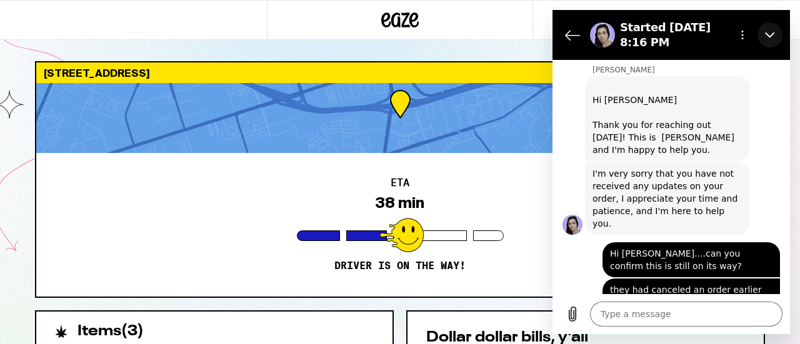
click at [773, 35] on icon "Close" at bounding box center [770, 35] width 10 height 10
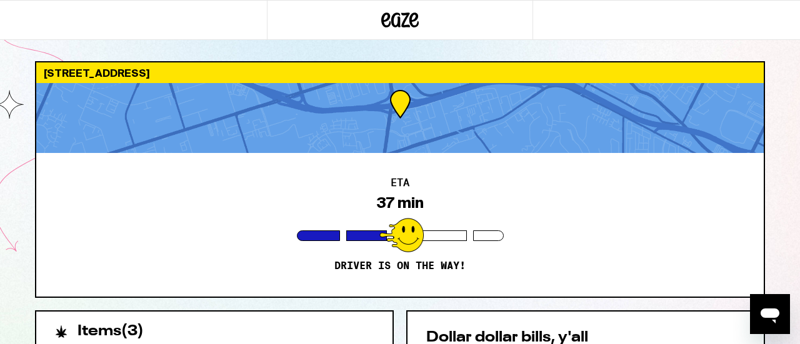
click at [397, 153] on div "ETA 37 min Driver is on the way!" at bounding box center [399, 225] width 727 height 144
type textarea "x"
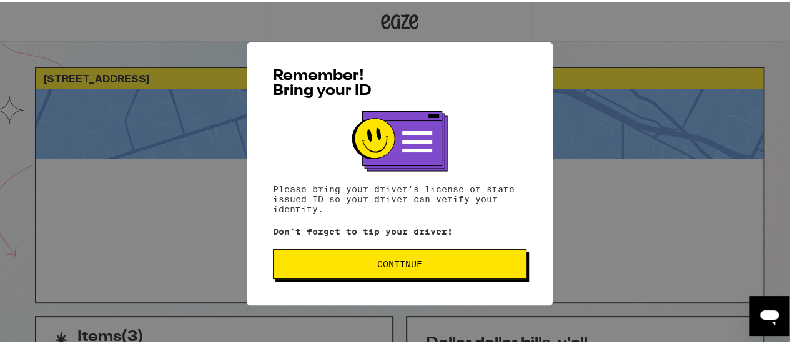
click at [364, 264] on span "Continue" at bounding box center [400, 262] width 232 height 9
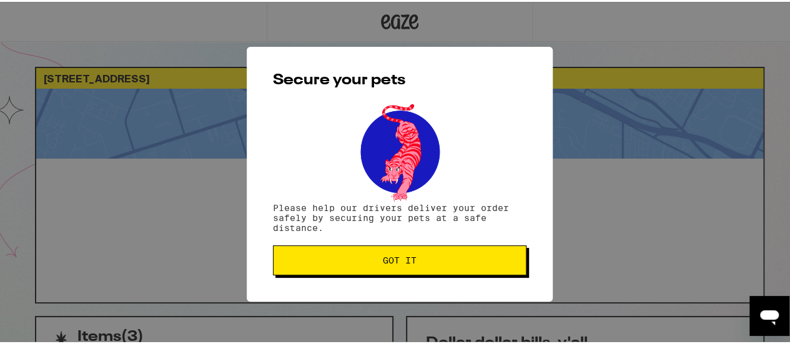
click at [364, 263] on span "Got it" at bounding box center [400, 258] width 232 height 9
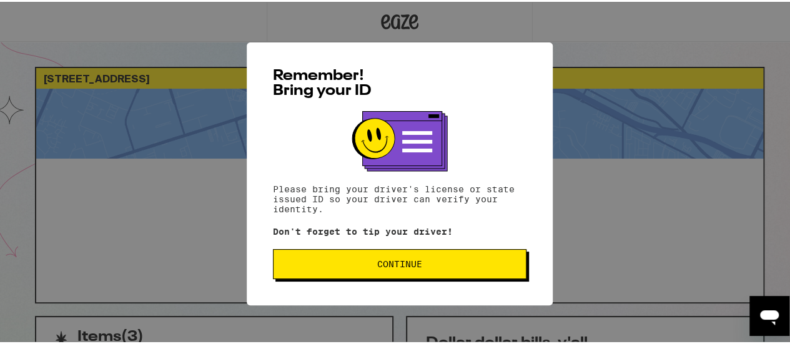
click at [394, 264] on span "Continue" at bounding box center [399, 262] width 45 height 9
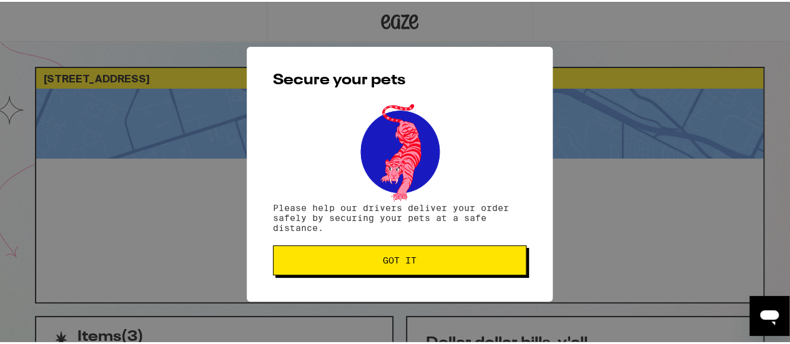
click at [394, 263] on span "Got it" at bounding box center [400, 258] width 34 height 9
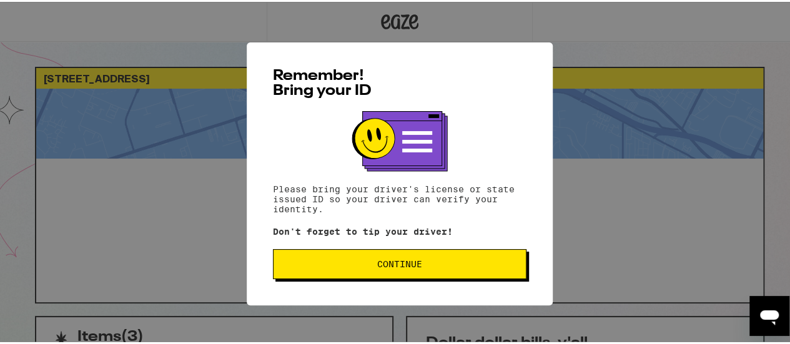
click at [326, 257] on button "Continue" at bounding box center [400, 262] width 254 height 30
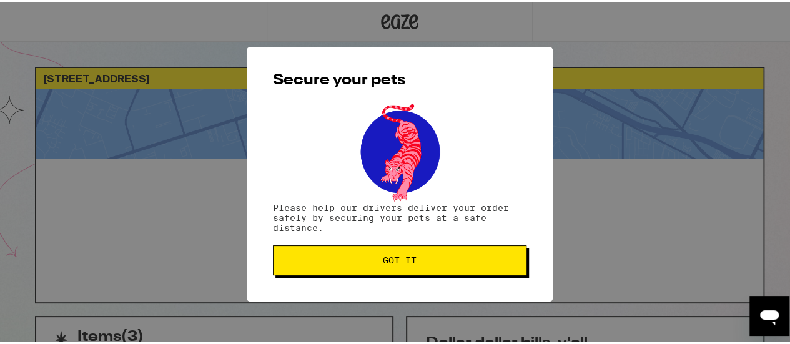
click at [326, 257] on span "Got it" at bounding box center [400, 258] width 232 height 9
